Goal: Complete application form

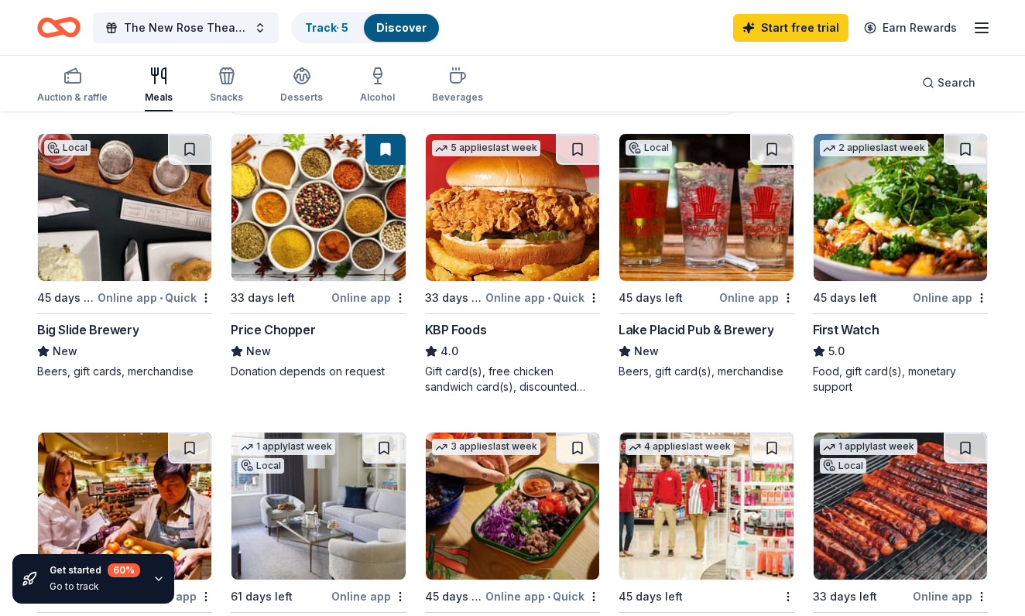
scroll to position [163, 0]
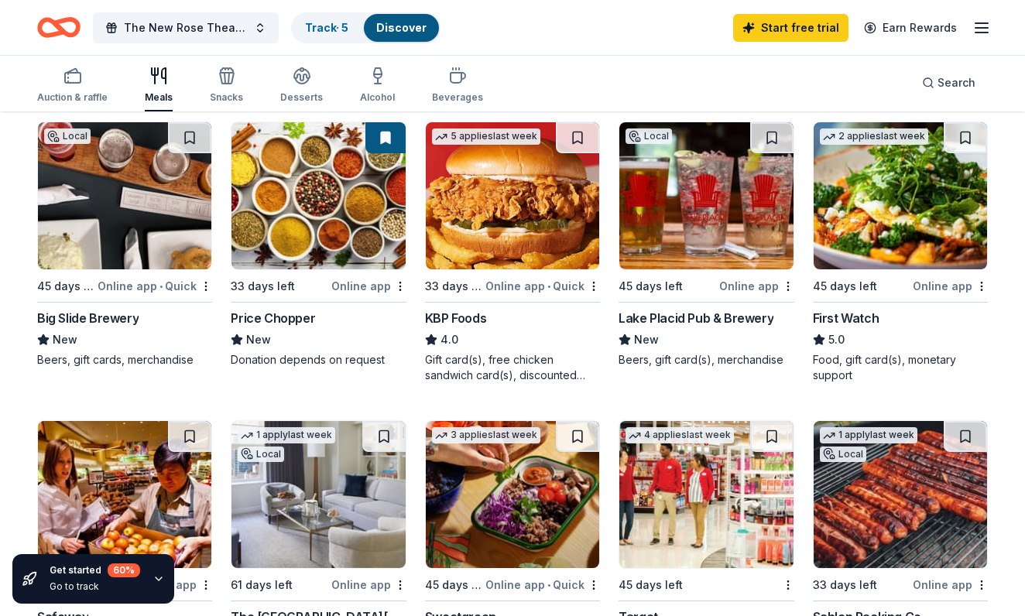
click at [334, 199] on img at bounding box center [317, 195] width 173 height 147
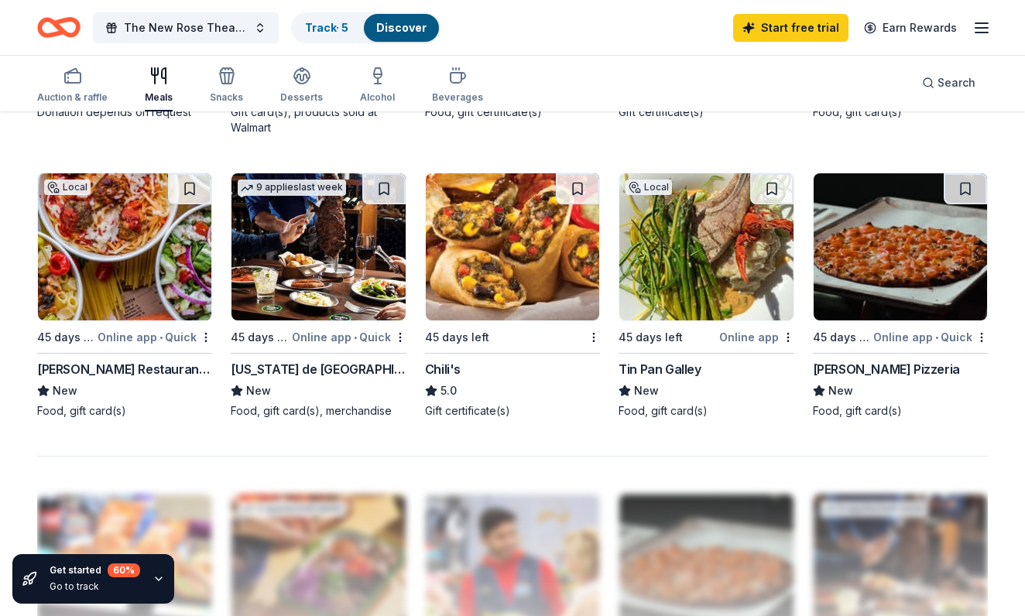
scroll to position [1011, 0]
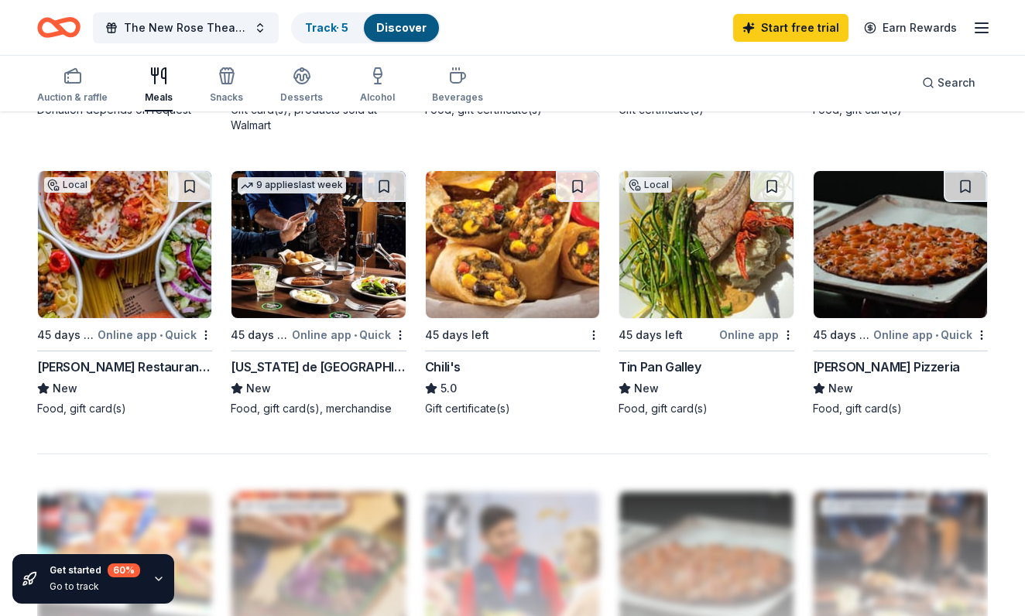
click at [505, 267] on img at bounding box center [512, 244] width 173 height 147
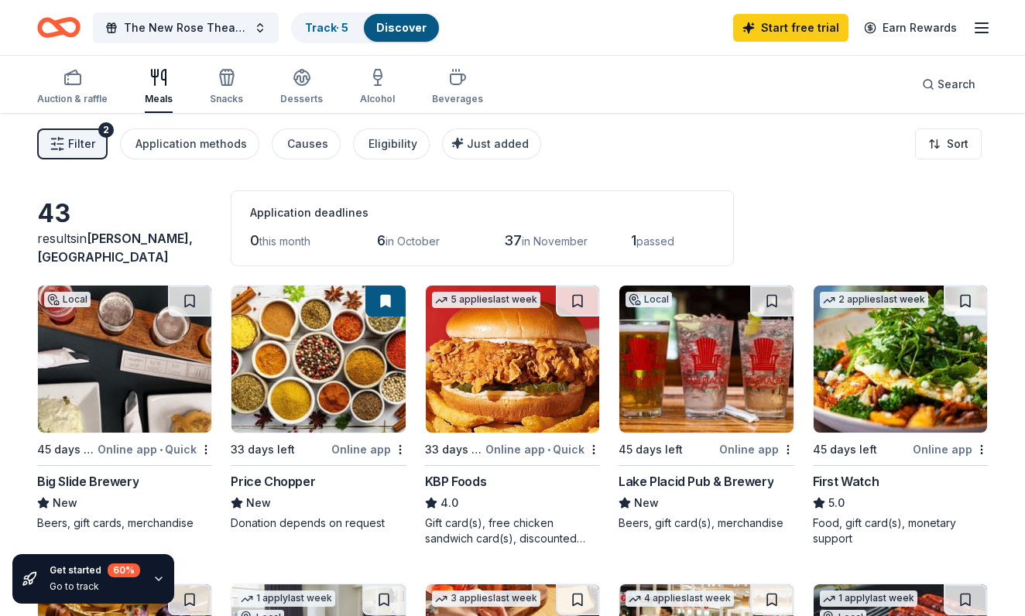
scroll to position [0, 0]
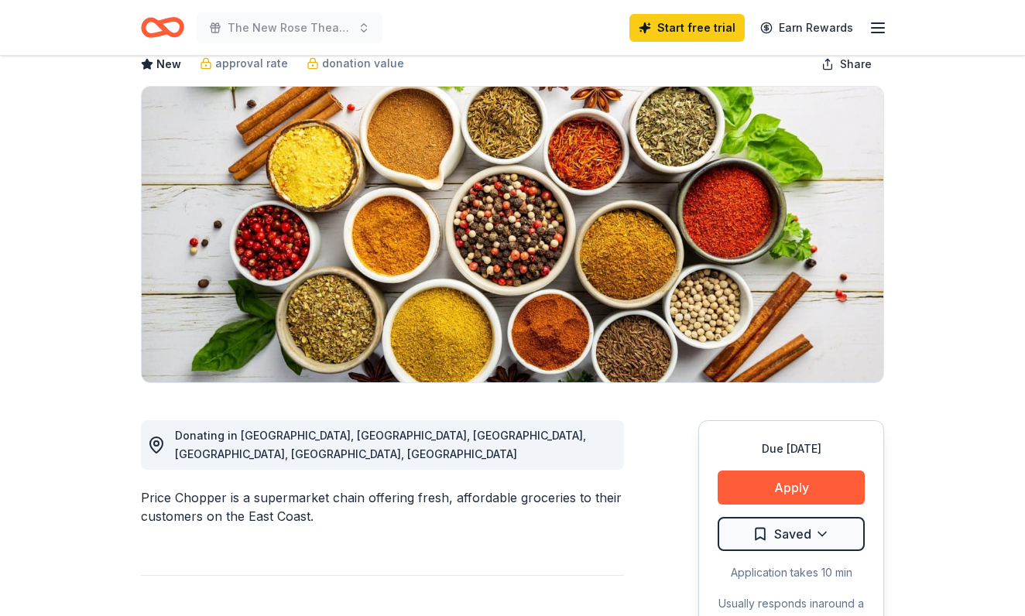
scroll to position [91, 0]
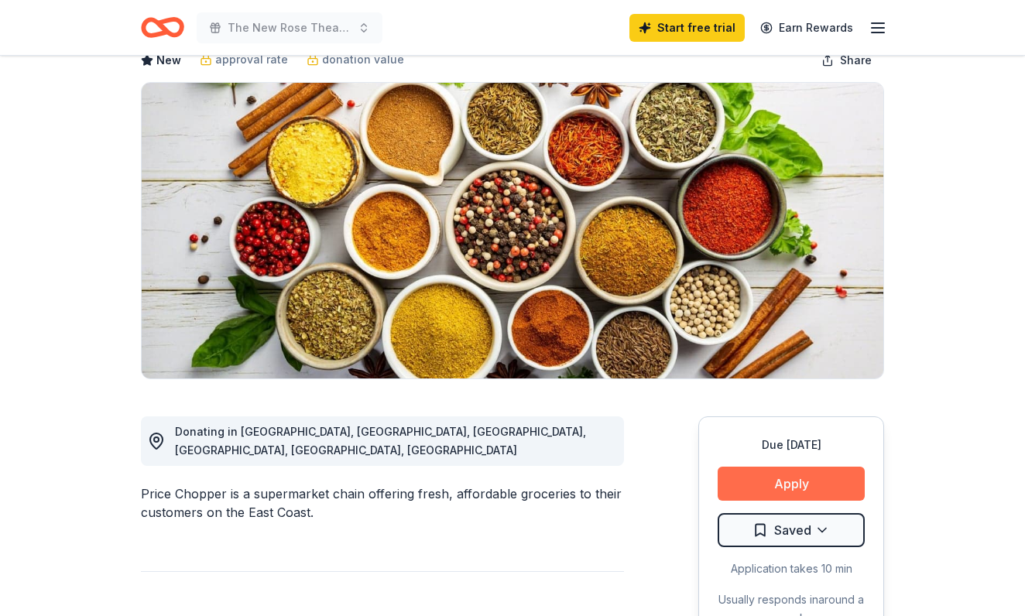
click at [782, 488] on button "Apply" at bounding box center [790, 484] width 147 height 34
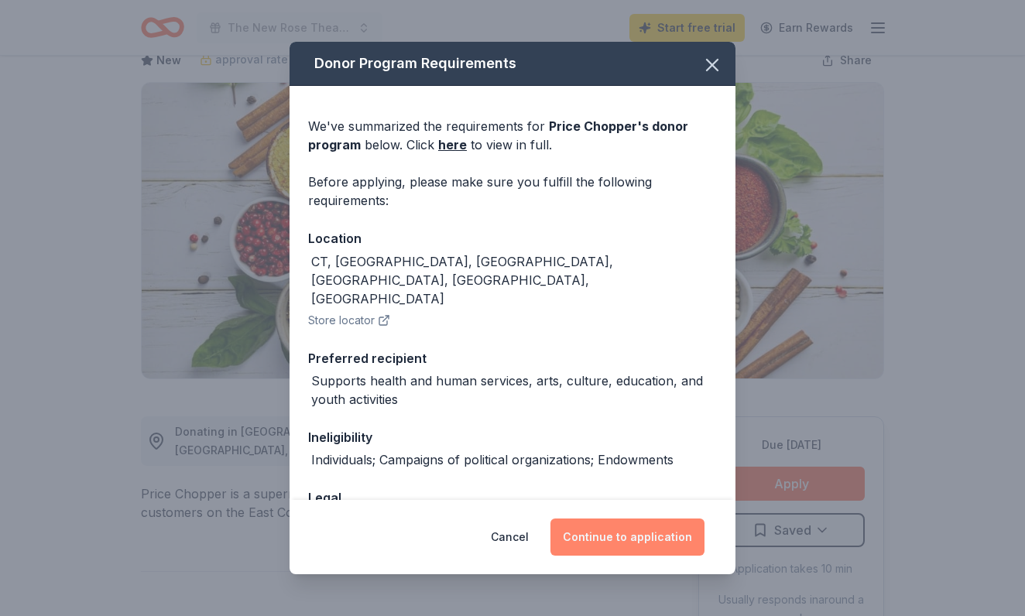
click at [625, 541] on button "Continue to application" at bounding box center [627, 537] width 154 height 37
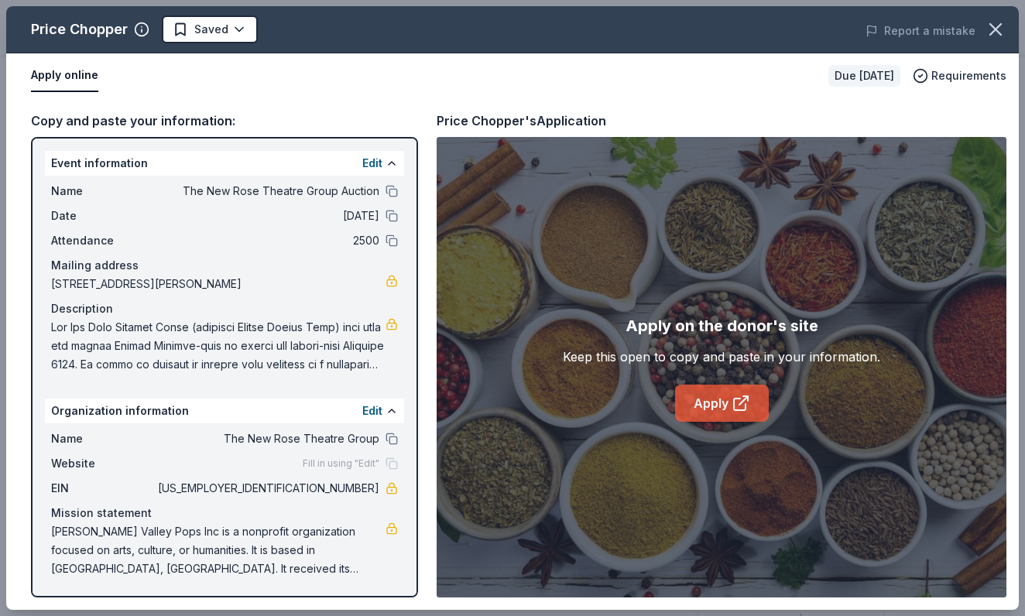
click at [727, 411] on link "Apply" at bounding box center [722, 403] width 94 height 37
click at [999, 29] on icon "button" at bounding box center [995, 30] width 22 height 22
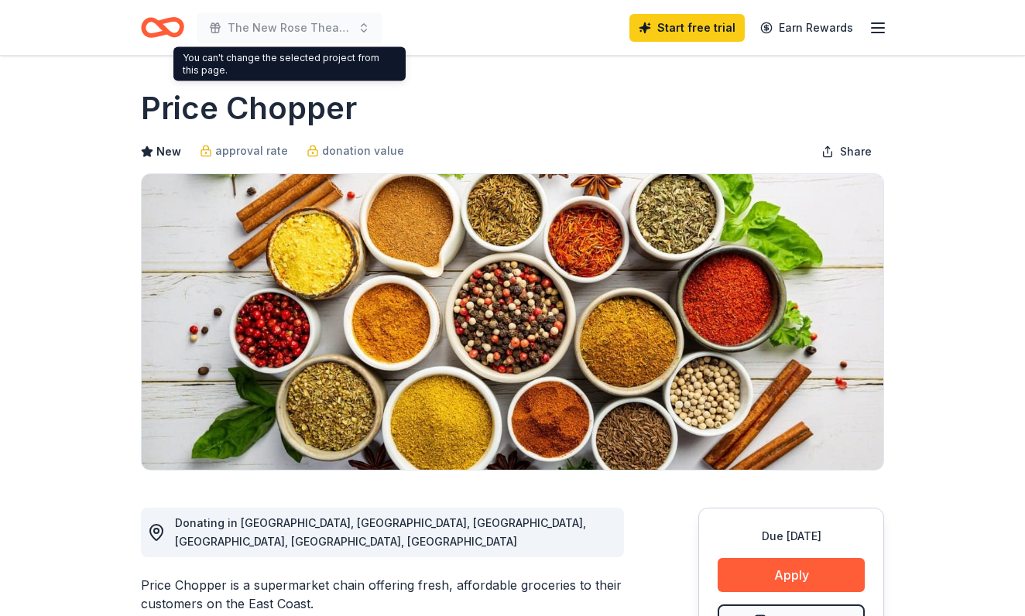
scroll to position [0, 0]
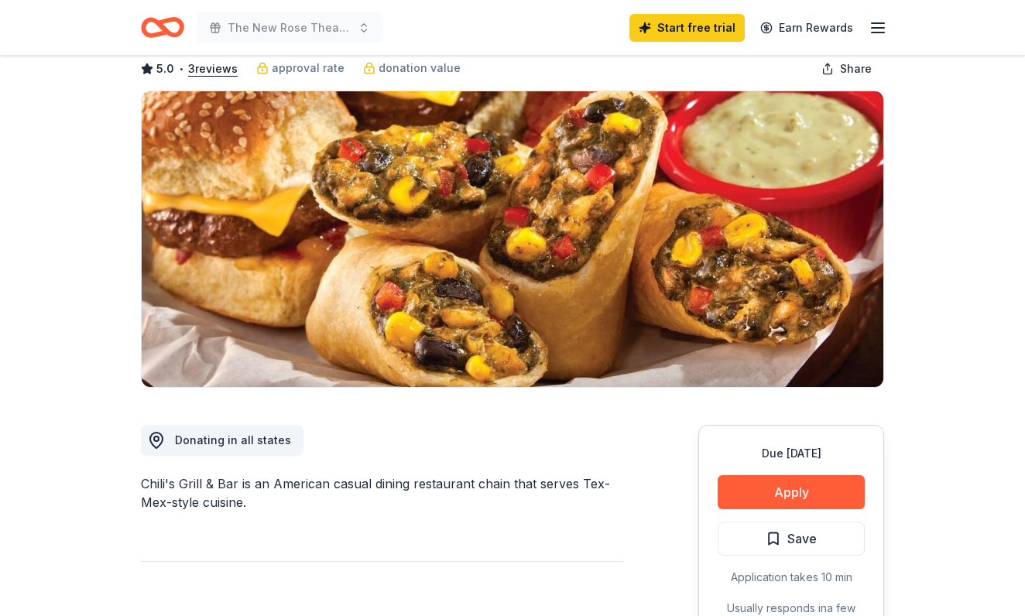
scroll to position [98, 0]
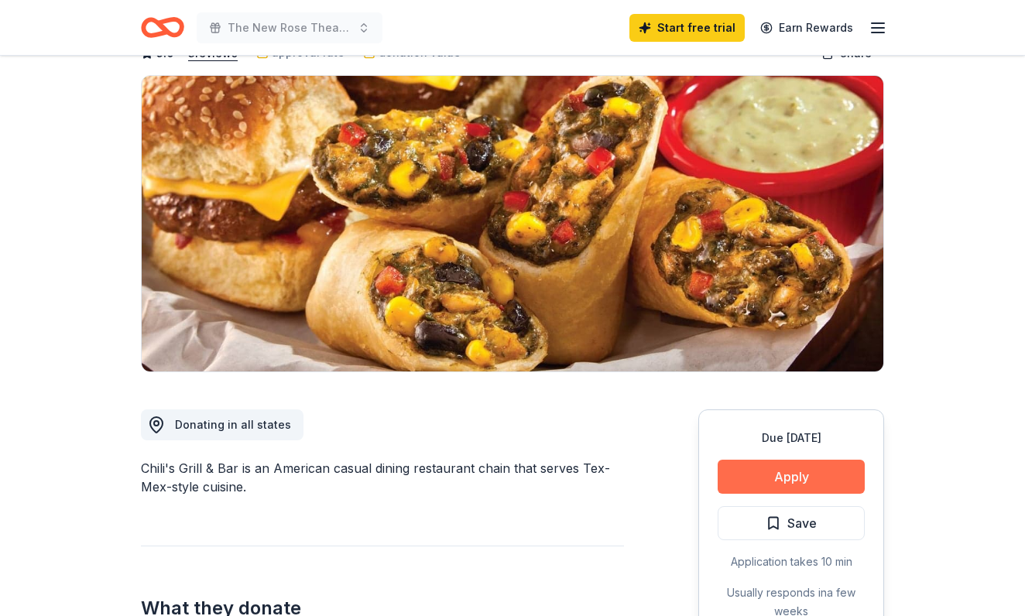
click at [806, 485] on button "Apply" at bounding box center [790, 477] width 147 height 34
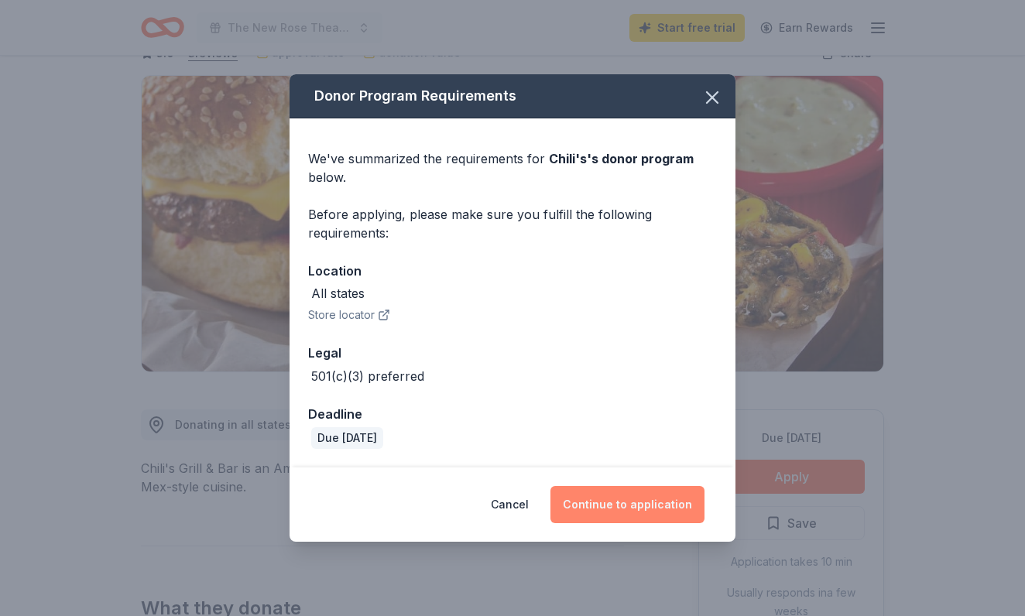
click at [634, 501] on button "Continue to application" at bounding box center [627, 504] width 154 height 37
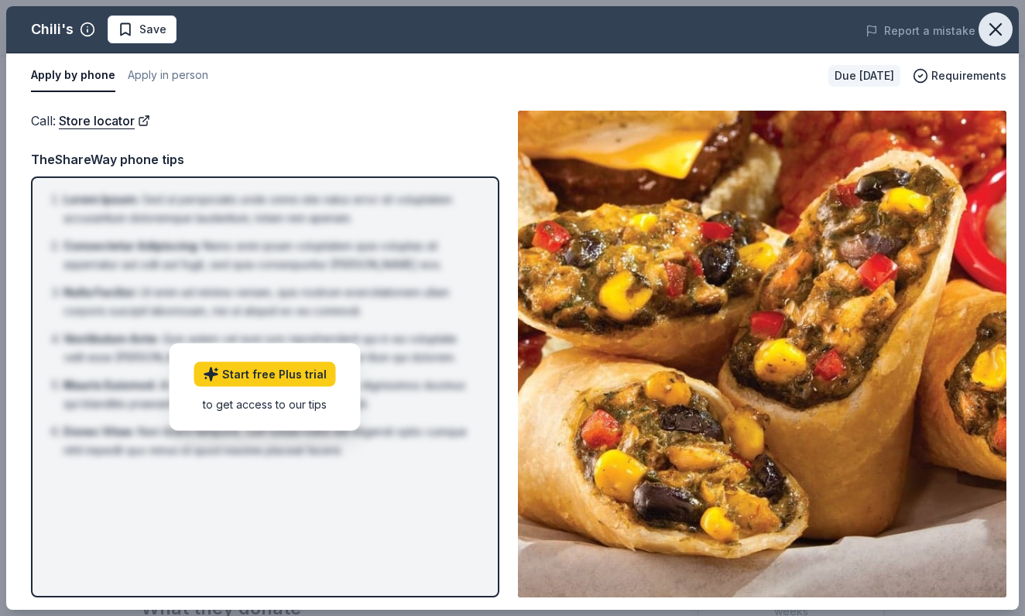
click at [995, 33] on icon "button" at bounding box center [995, 30] width 22 height 22
